Goal: Information Seeking & Learning: Learn about a topic

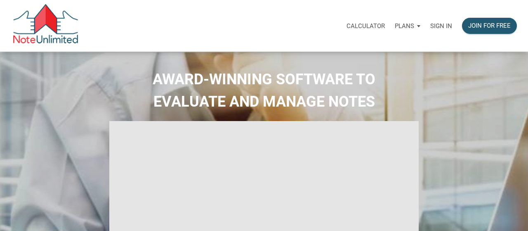
select select
type input "Introduction to new features"
select select
click at [438, 30] on p "Sign in" at bounding box center [435, 25] width 22 height 7
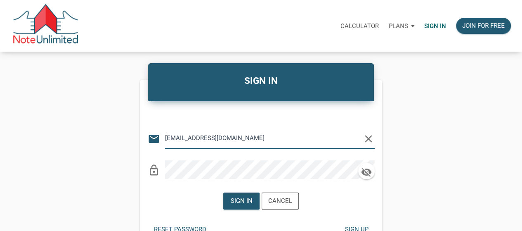
type input "medrarecapital@gmail.com"
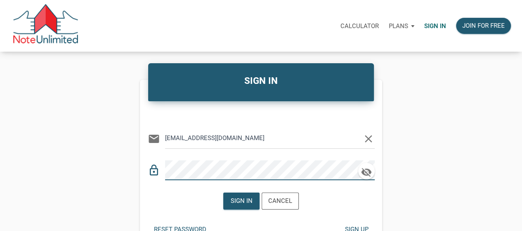
click at [241, 179] on div "lock_outline" at bounding box center [261, 167] width 227 height 25
click at [239, 206] on div "Sign in" at bounding box center [242, 201] width 36 height 16
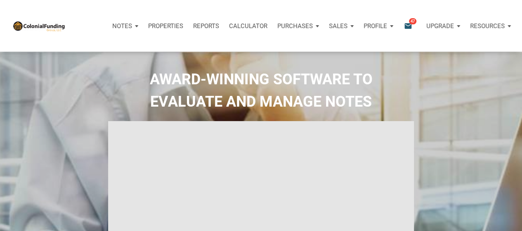
type input "Introduction to new features"
select select
click at [411, 23] on span "47" at bounding box center [412, 21] width 7 height 7
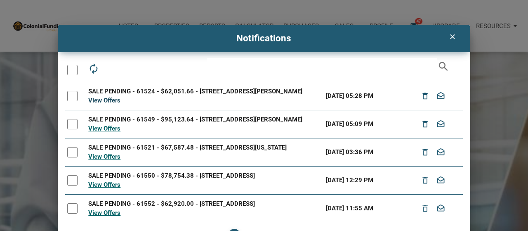
click at [111, 104] on link "View Offers" at bounding box center [104, 100] width 32 height 7
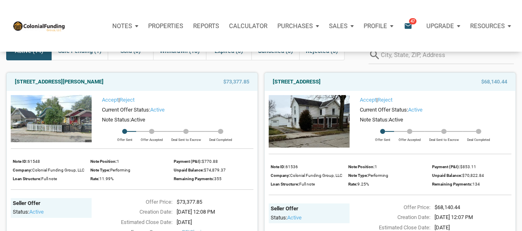
scroll to position [41, 0]
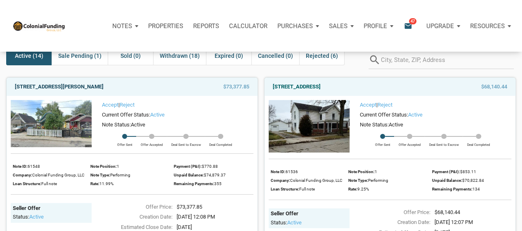
click at [81, 85] on link "1144 North Tibbs, Indianapolis, IN, 46222" at bounding box center [59, 87] width 89 height 10
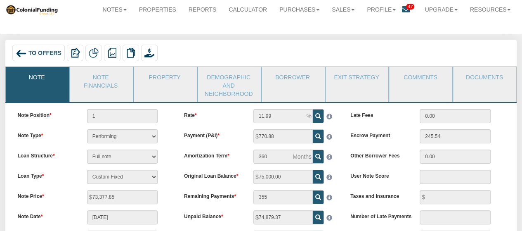
scroll to position [14, 0]
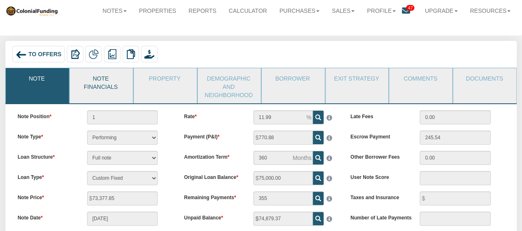
click at [102, 86] on link "Note Financials" at bounding box center [101, 81] width 62 height 27
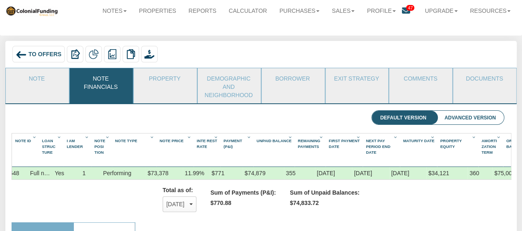
scroll to position [0, 39]
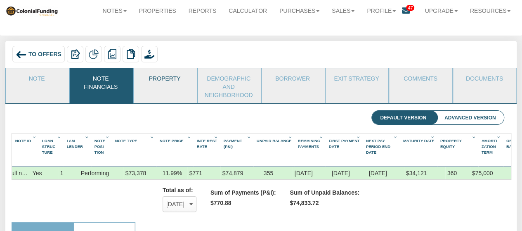
click at [156, 78] on link "Property" at bounding box center [165, 78] width 62 height 21
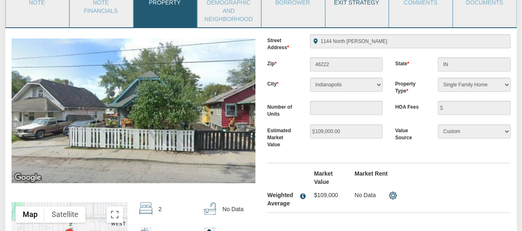
scroll to position [0, 0]
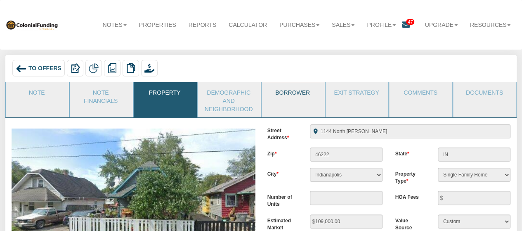
click at [283, 93] on link "Borrower" at bounding box center [293, 92] width 62 height 21
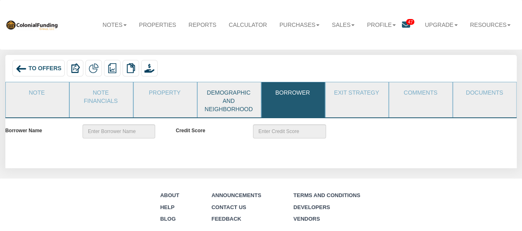
click at [215, 96] on link "Demographic and Neighborhood" at bounding box center [229, 99] width 62 height 35
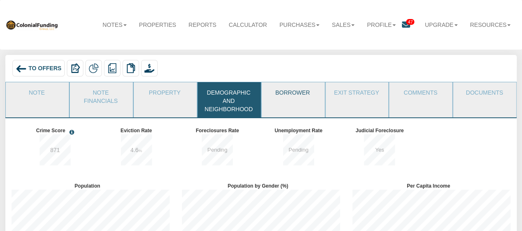
click at [308, 85] on link "Borrower" at bounding box center [293, 92] width 62 height 21
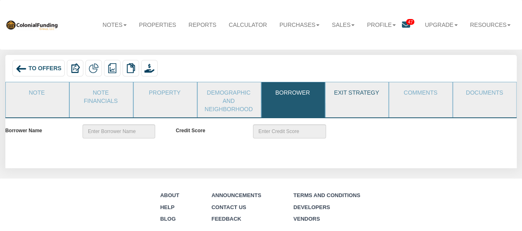
click at [348, 88] on link "Exit Strategy" at bounding box center [357, 92] width 62 height 21
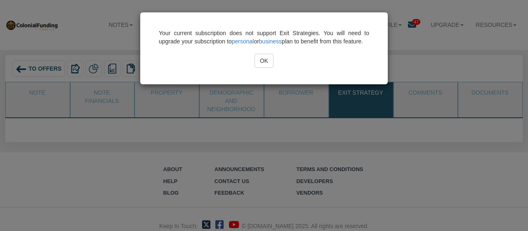
drag, startPoint x: 270, startPoint y: 71, endPoint x: 281, endPoint y: 71, distance: 11.2
click at [269, 68] on input "OK" at bounding box center [264, 61] width 19 height 14
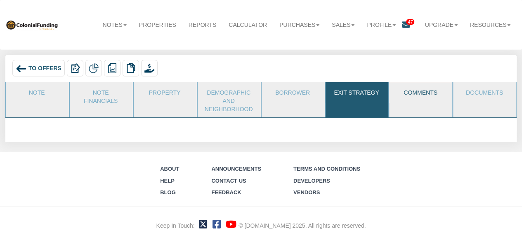
click at [422, 99] on link "Comments" at bounding box center [420, 92] width 62 height 21
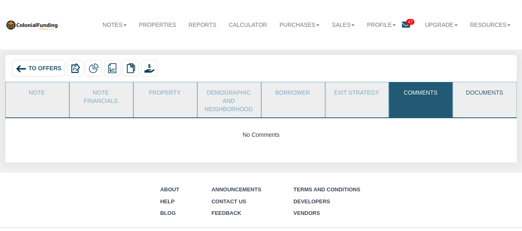
click at [488, 97] on link "Documents" at bounding box center [484, 92] width 62 height 21
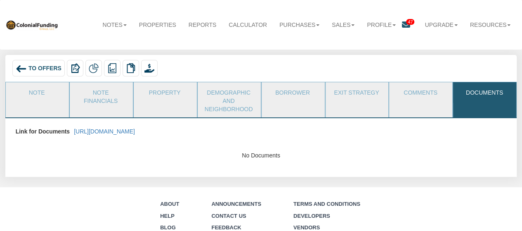
click at [35, 68] on span "To Offers" at bounding box center [44, 68] width 33 height 7
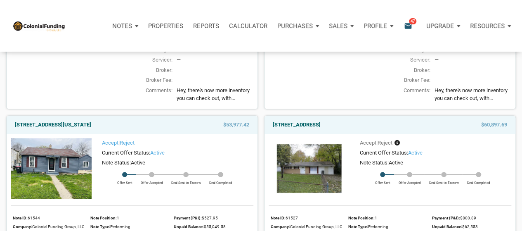
scroll to position [486, 0]
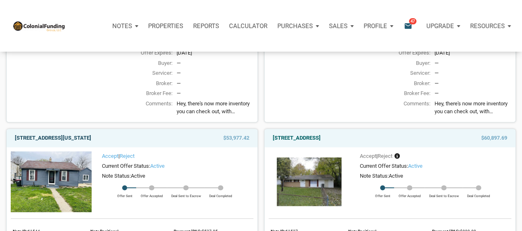
click at [88, 141] on link "5012 Washington Street, Westpoint, IN, 47992" at bounding box center [53, 138] width 76 height 10
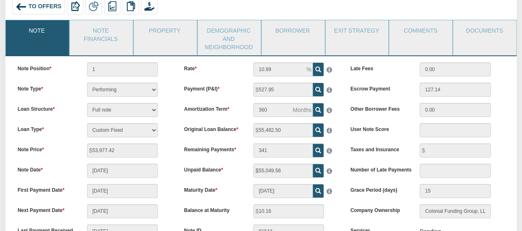
scroll to position [61, 0]
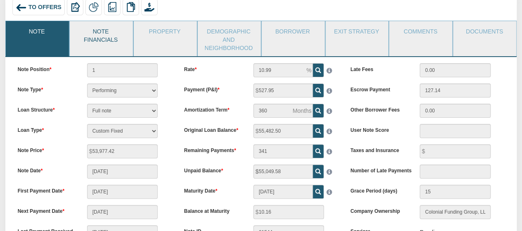
click at [102, 39] on link "Note Financials" at bounding box center [101, 34] width 62 height 27
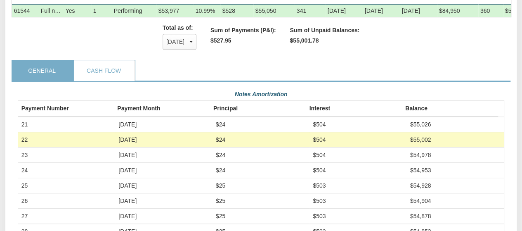
scroll to position [185, 0]
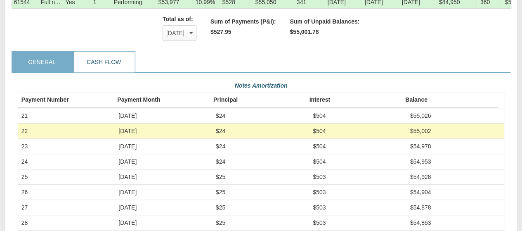
click at [87, 65] on link "Cash Flow" at bounding box center [104, 62] width 60 height 21
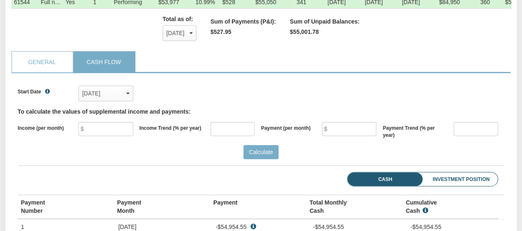
scroll to position [111, 487]
click at [107, 41] on div "Total as of: Sep, 2025 x Aug, 2025 Sep, 2025 ✓ Oct, 2025 Nov, 2025 Dec, 2025 Ja…" at bounding box center [262, 28] width 500 height 26
click at [111, 41] on div "Total as of: Sep, 2025 x Aug, 2025 Sep, 2025 ✓ Oct, 2025 Nov, 2025 Dec, 2025 Ja…" at bounding box center [262, 28] width 500 height 26
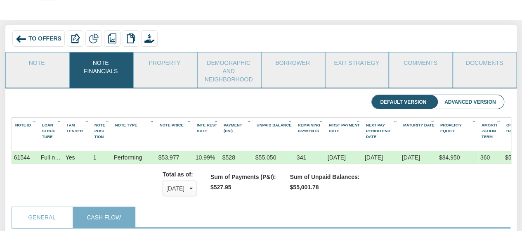
scroll to position [23, 0]
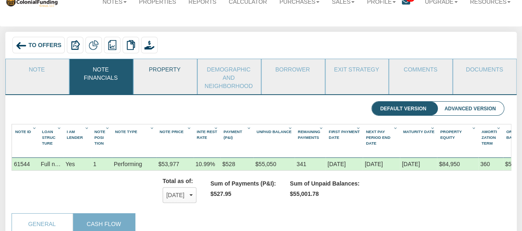
click at [157, 62] on link "Property" at bounding box center [165, 69] width 62 height 21
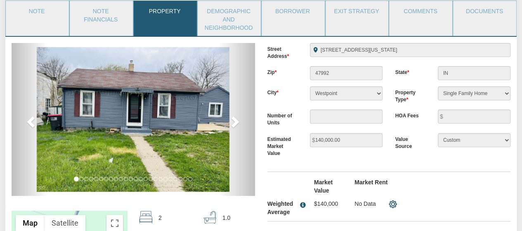
scroll to position [80, 0]
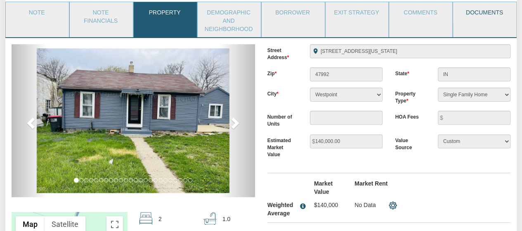
click at [472, 11] on link "Documents" at bounding box center [484, 12] width 62 height 21
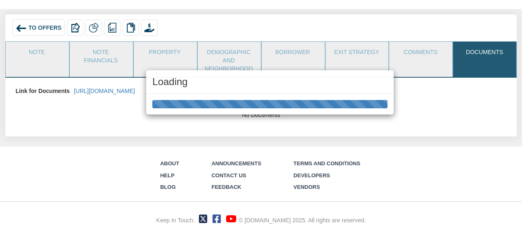
scroll to position [39, 0]
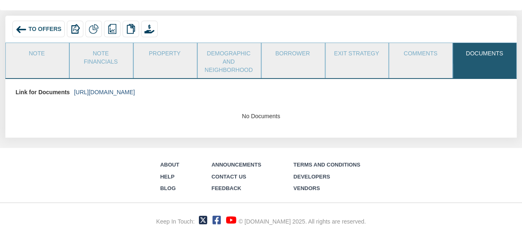
click at [135, 89] on link "https://colonialfundinggroup.sharepoint.com/:f:/s/operationsteam/Eg4Mqfs_XV1Mu0…" at bounding box center [104, 92] width 61 height 7
click at [36, 29] on span "To Offers" at bounding box center [44, 29] width 33 height 7
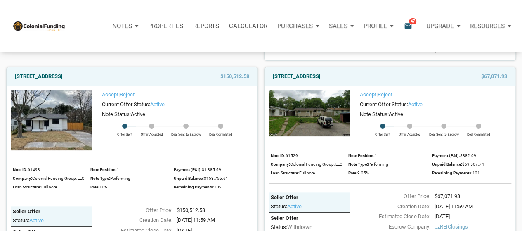
scroll to position [1566, 0]
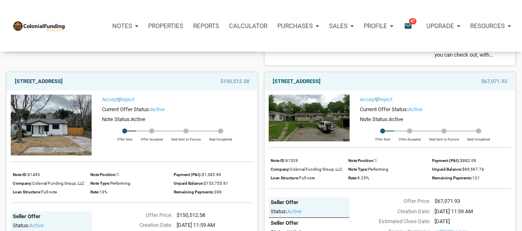
click at [63, 86] on link "712 Ave M, S. Houston, TX, 77587" at bounding box center [39, 81] width 48 height 10
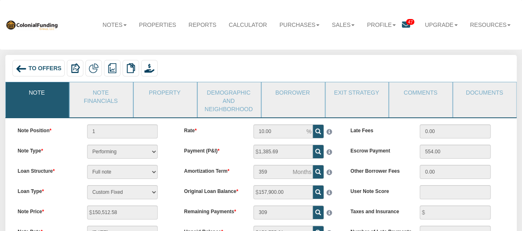
click at [33, 66] on span "To Offers" at bounding box center [44, 68] width 33 height 7
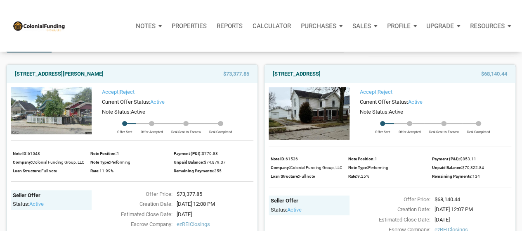
scroll to position [57, 0]
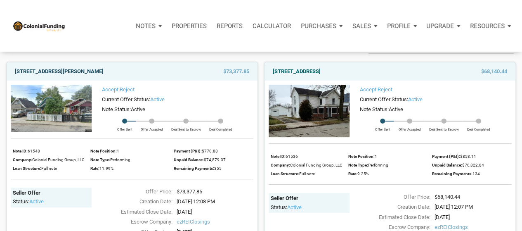
click at [57, 71] on link "[STREET_ADDRESS][PERSON_NAME]" at bounding box center [59, 71] width 89 height 10
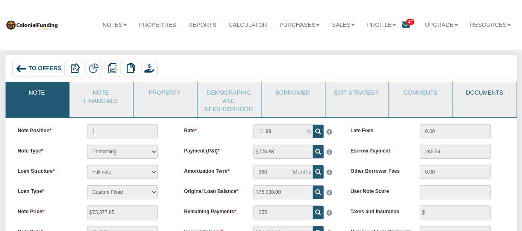
click at [488, 97] on link "Documents" at bounding box center [484, 92] width 62 height 21
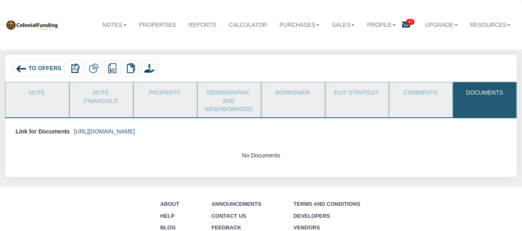
click at [135, 133] on link "[URL][DOMAIN_NAME]" at bounding box center [104, 131] width 61 height 7
click at [43, 99] on link "Note" at bounding box center [37, 92] width 62 height 21
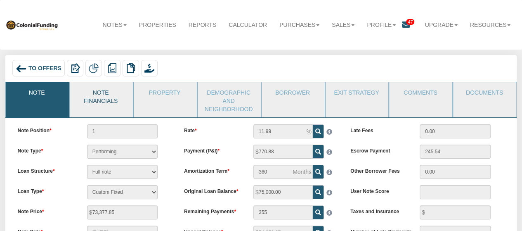
click at [114, 95] on link "Note Financials" at bounding box center [101, 95] width 62 height 27
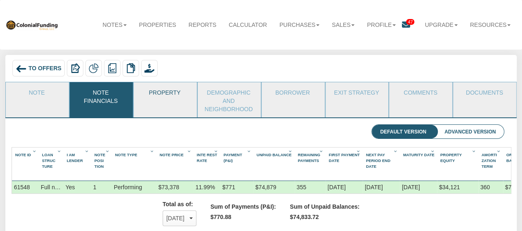
click at [162, 93] on link "Property" at bounding box center [165, 92] width 62 height 21
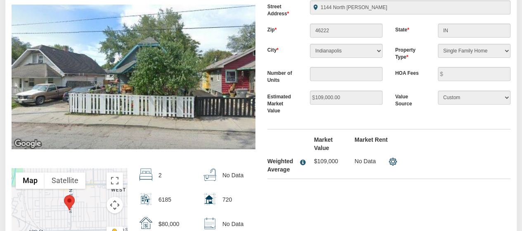
scroll to position [248, 0]
